Goal: Task Accomplishment & Management: Manage account settings

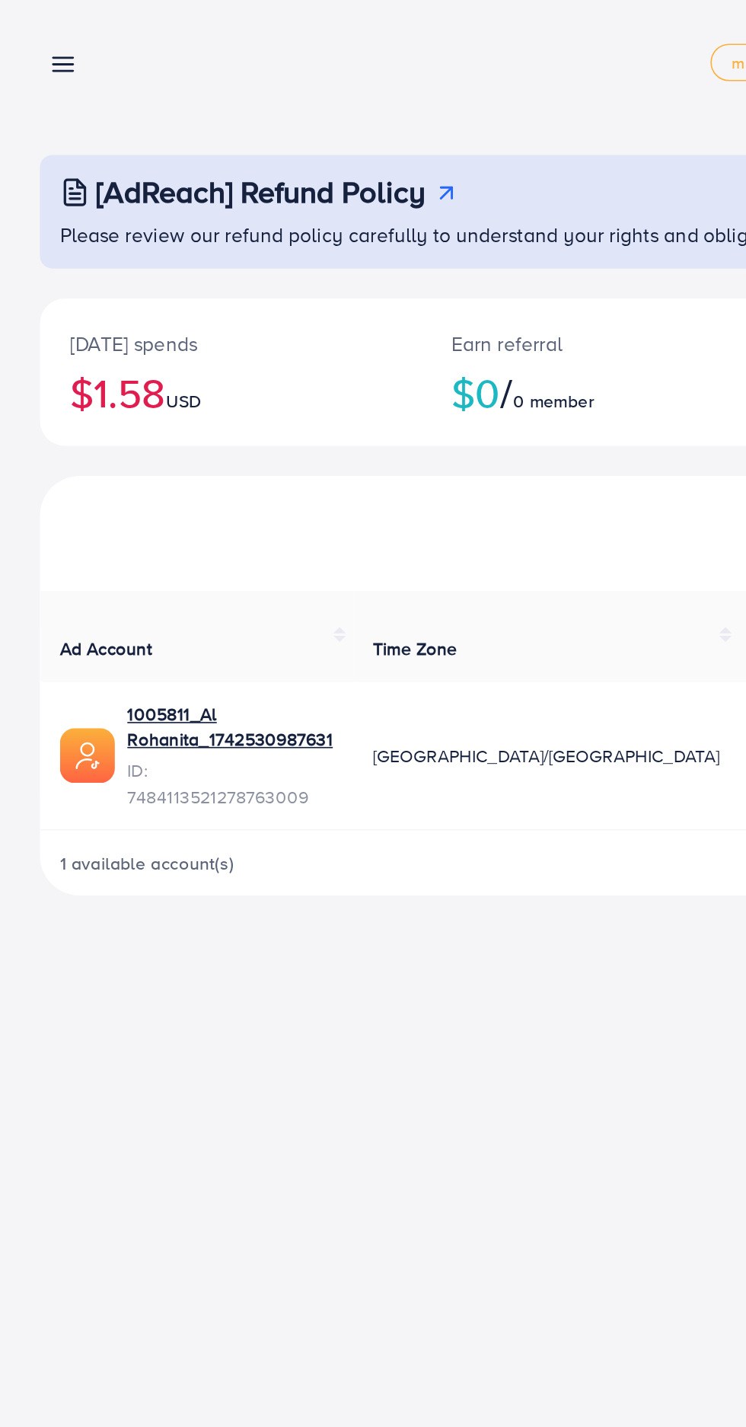
click at [42, 46] on icon at bounding box center [38, 39] width 16 height 16
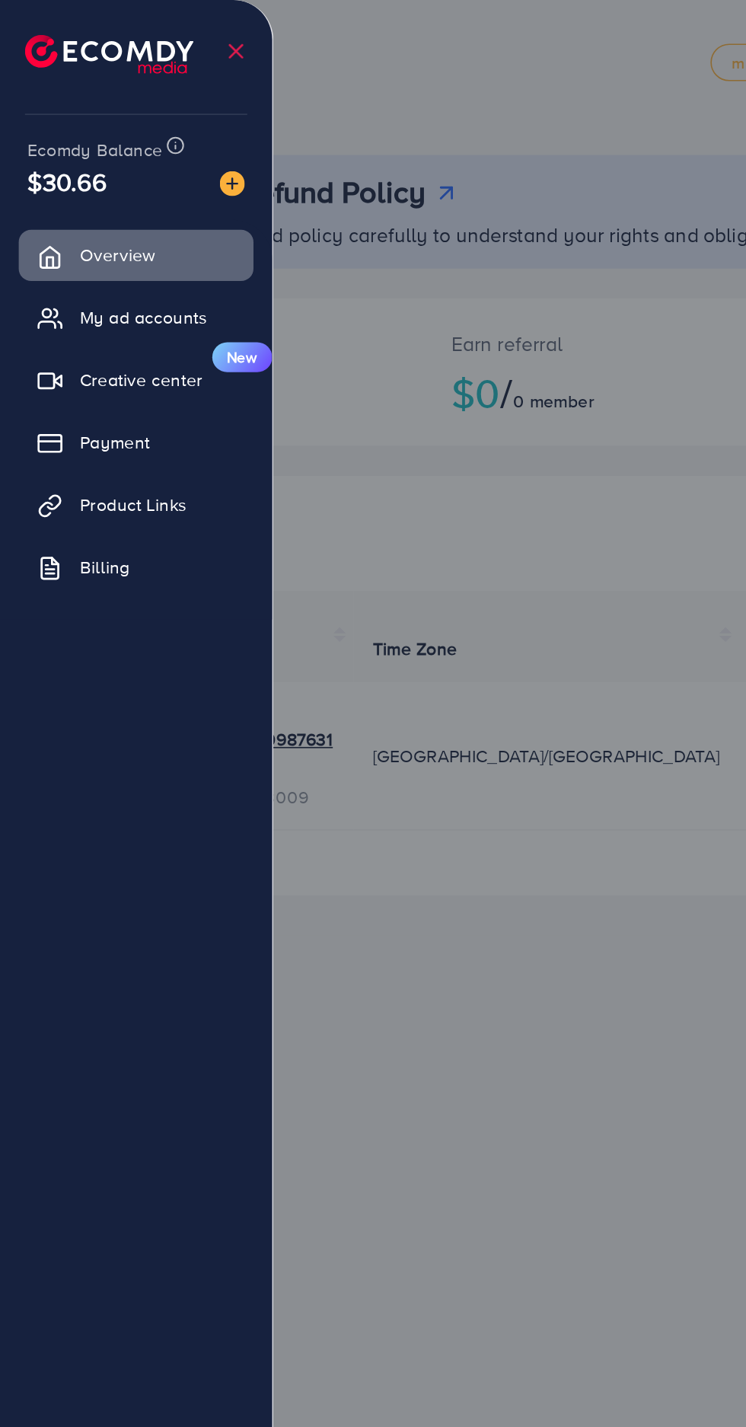
click at [50, 56] on li at bounding box center [72, 31] width 115 height 53
click at [129, 191] on link "My ad accounts" at bounding box center [82, 193] width 143 height 30
